Goal: Task Accomplishment & Management: Use online tool/utility

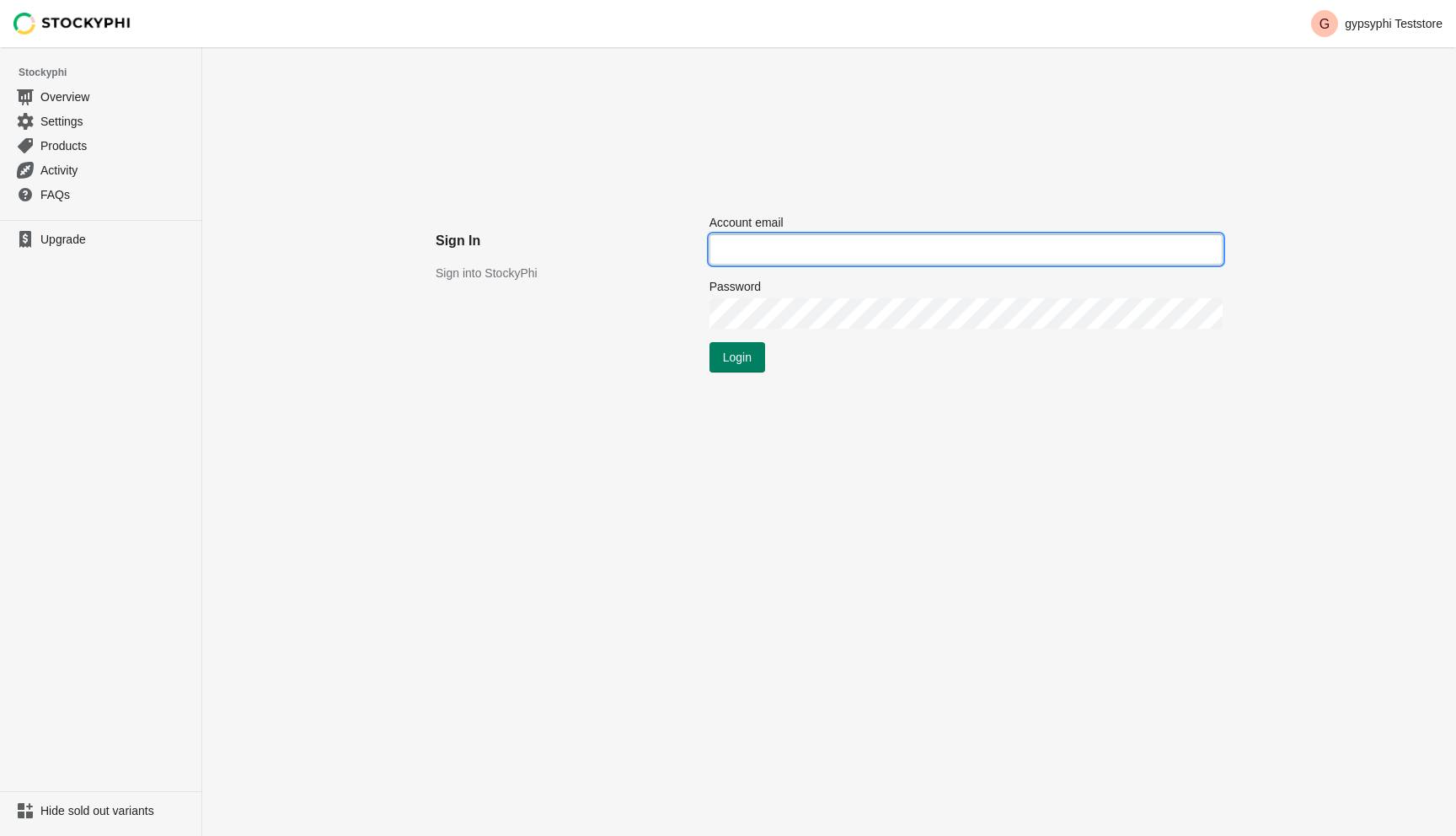
click at [771, 246] on input "Account email" at bounding box center [966, 249] width 513 height 31
type input "[EMAIL_ADDRESS][DOMAIN_NAME]"
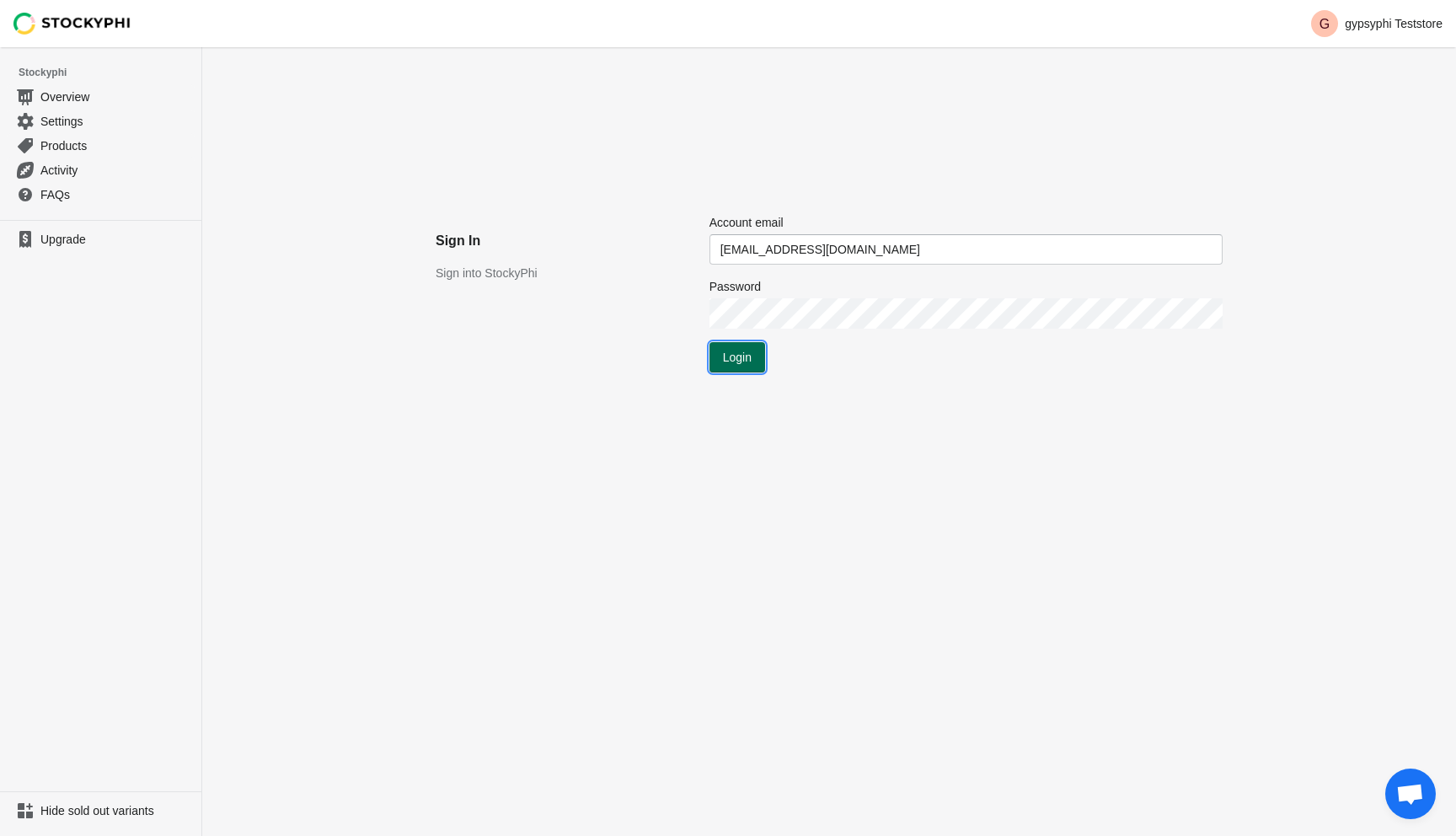
click at [731, 363] on span "Login" at bounding box center [737, 357] width 29 height 13
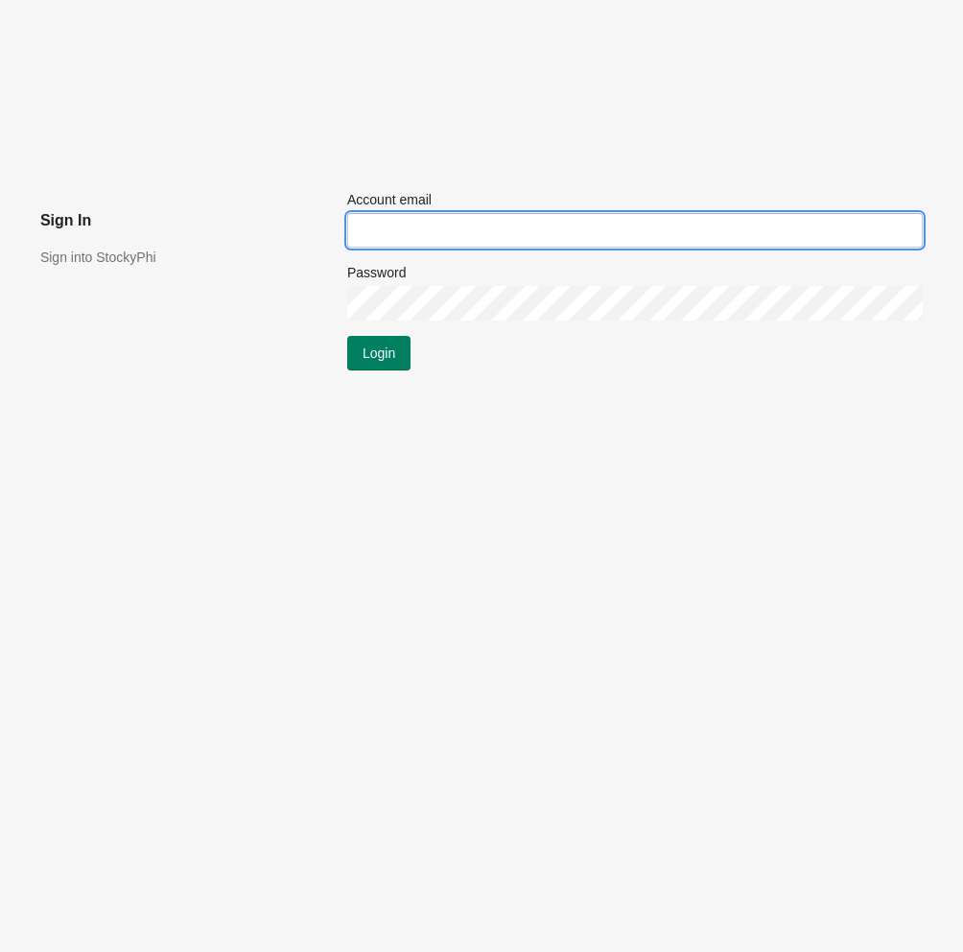
click at [455, 239] on input "Account email" at bounding box center [635, 230] width 576 height 35
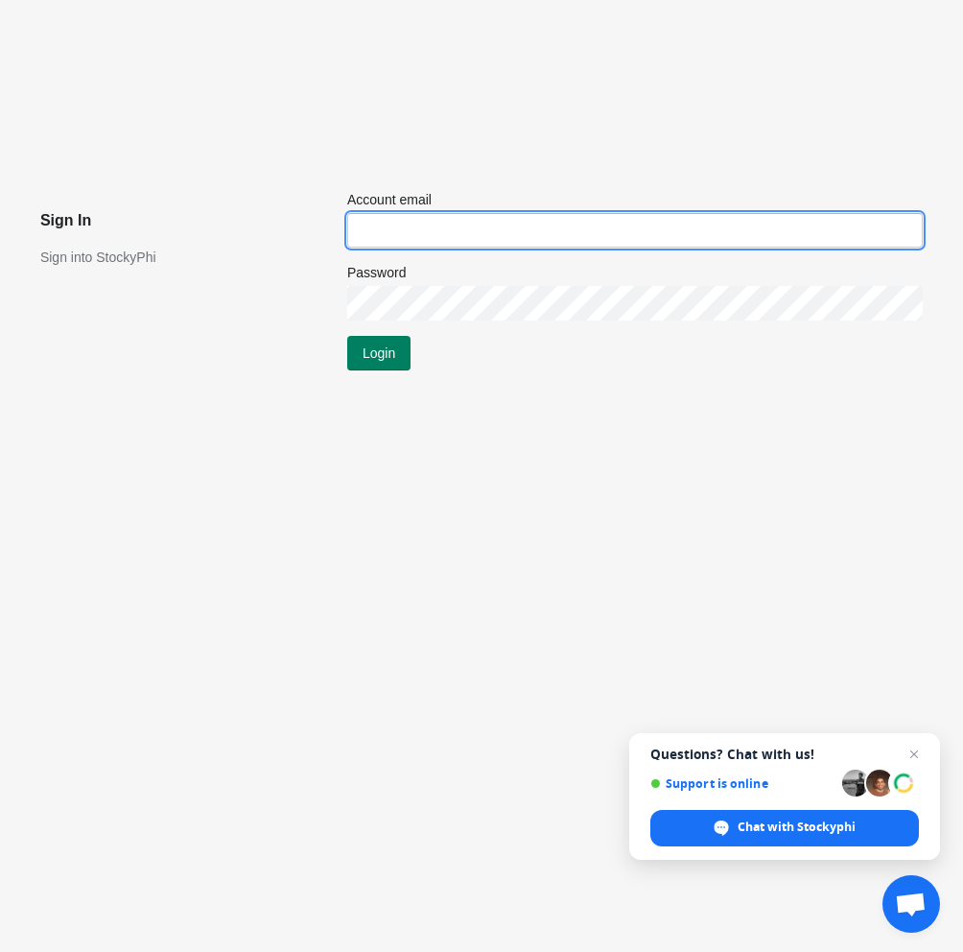
type input "[EMAIL_ADDRESS][DOMAIN_NAME]"
click at [370, 359] on span "Login" at bounding box center [379, 352] width 33 height 15
